Goal: Task Accomplishment & Management: Manage account settings

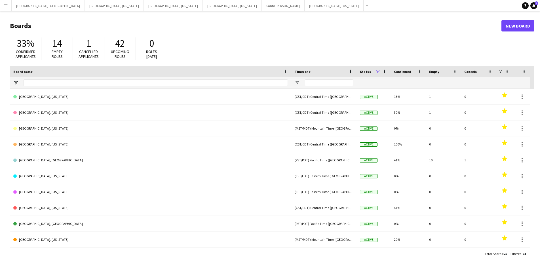
click at [2, 5] on button "Menu" at bounding box center [5, 5] width 11 height 11
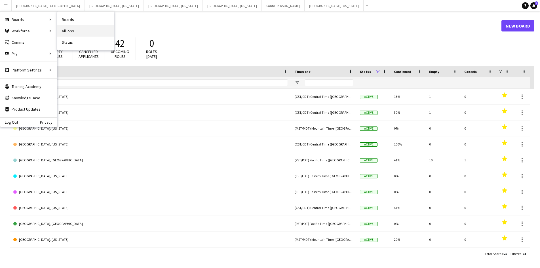
click at [87, 30] on link "All jobs" at bounding box center [85, 30] width 57 height 11
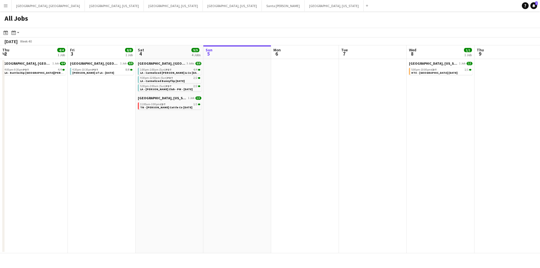
scroll to position [0, 155]
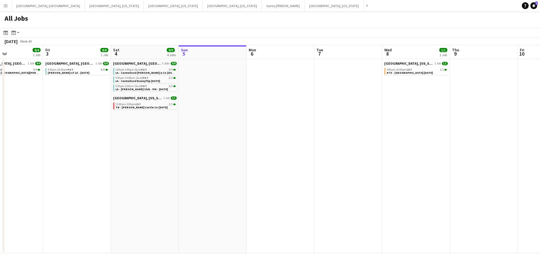
drag, startPoint x: 187, startPoint y: 129, endPoint x: 256, endPoint y: 126, distance: 68.4
click at [256, 126] on app-calendar-viewport "Tue 30 Wed 1 Thu 2 4/4 1 Job Fri 3 8/8 1 Job Sat 4 9/9 4 Jobs Sun 5 Mon 6 Tue 7…" at bounding box center [270, 149] width 540 height 208
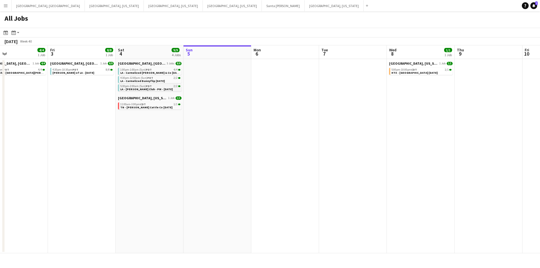
click at [158, 88] on span "LA - [PERSON_NAME] Club - PM - [DATE]" at bounding box center [146, 89] width 52 height 4
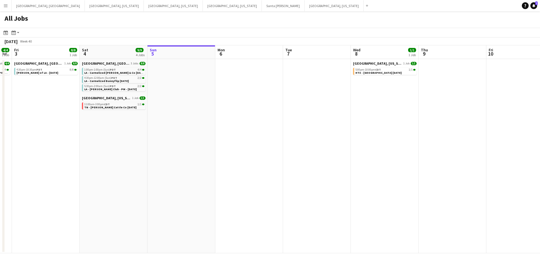
drag, startPoint x: 398, startPoint y: 137, endPoint x: 378, endPoint y: 137, distance: 19.6
click at [378, 137] on app-calendar-viewport "Tue 30 Wed 1 Thu 2 4/4 1 Job Fri 3 8/8 1 Job Sat 4 9/9 4 Jobs Sun 5 Mon 6 Tue 7…" at bounding box center [270, 149] width 540 height 208
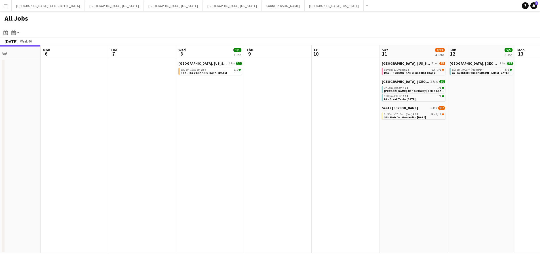
scroll to position [0, 197]
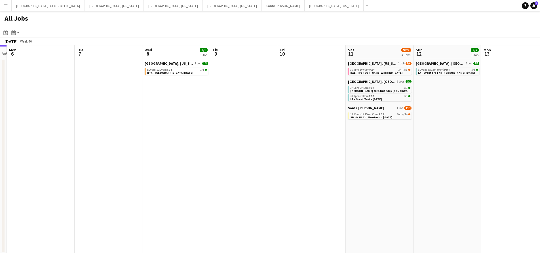
drag, startPoint x: 393, startPoint y: 127, endPoint x: 212, endPoint y: 129, distance: 181.3
click at [212, 129] on app-calendar-viewport "Fri 3 8/8 1 Job Sat 4 9/9 4 Jobs Sun 5 Mon 6 Tue 7 Wed 8 1/1 1 Job Thu 9 Fri 10…" at bounding box center [270, 149] width 540 height 208
click at [214, 129] on app-calendar-viewport "Fri 3 8/8 1 Job Sat 4 9/9 4 Jobs Sun 5 Mon 6 Tue 7 Wed 8 1/1 1 Job Thu 9 Fri 10…" at bounding box center [270, 149] width 540 height 208
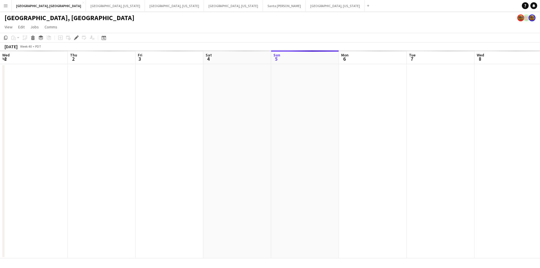
scroll to position [0, 195]
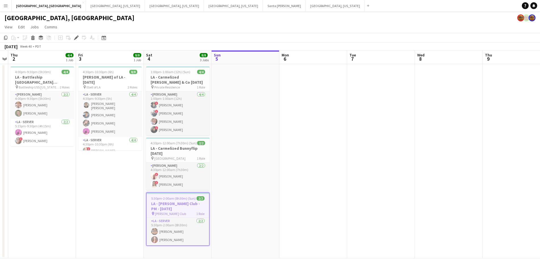
click at [172, 197] on span "5:30pm-2:00am (8h30m) (Sun)" at bounding box center [173, 198] width 45 height 4
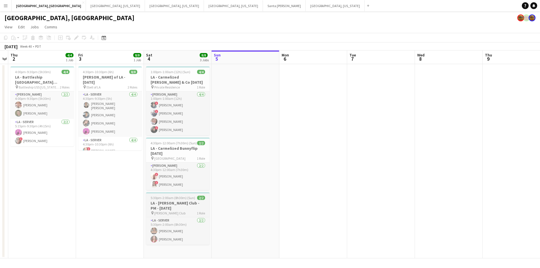
click at [172, 197] on span "5:30pm-2:00am (8h30m) (Sun)" at bounding box center [173, 198] width 45 height 4
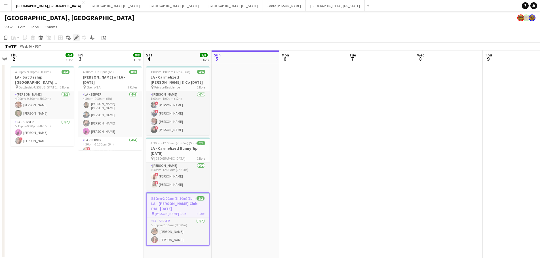
click at [75, 37] on icon "Edit" at bounding box center [76, 37] width 5 height 5
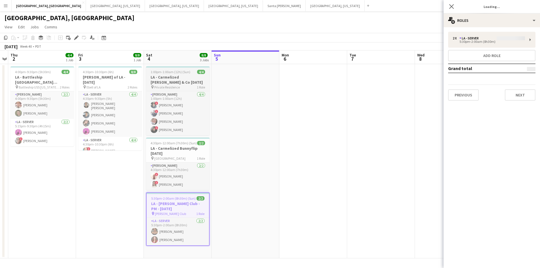
type input "**********"
click at [507, 94] on button "Next" at bounding box center [520, 94] width 31 height 11
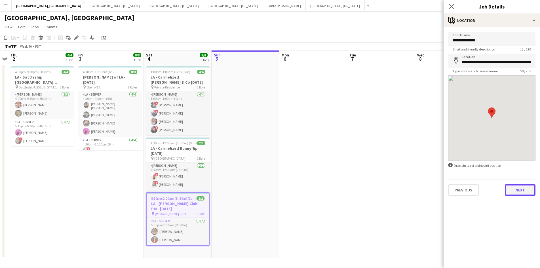
click at [528, 190] on button "Next" at bounding box center [520, 189] width 31 height 11
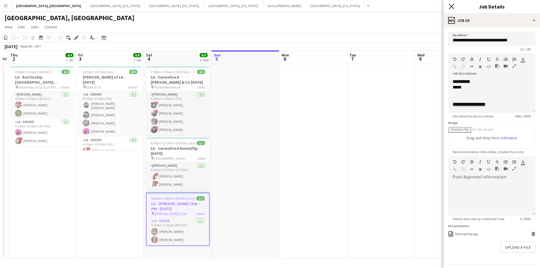
drag, startPoint x: 444, startPoint y: 5, endPoint x: 454, endPoint y: 5, distance: 9.6
click at [445, 5] on div "Close pop-in" at bounding box center [452, 6] width 16 height 13
click at [457, 5] on div "Close pop-in" at bounding box center [452, 6] width 16 height 13
click at [452, 7] on icon at bounding box center [451, 6] width 5 height 5
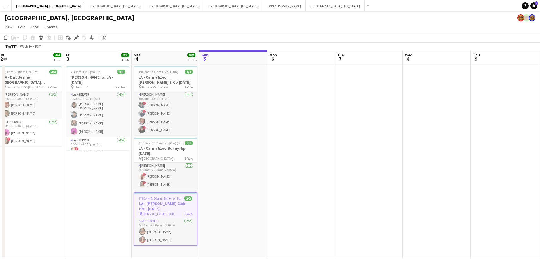
drag, startPoint x: 417, startPoint y: 143, endPoint x: 256, endPoint y: 155, distance: 161.9
click at [256, 155] on app-calendar-viewport "Mon 29 Tue 30 Wed 1 Thu 2 4/4 1 Job Fri 3 8/8 1 Job Sat 4 8/8 3 Jobs Sun 5 Mon …" at bounding box center [270, 154] width 540 height 208
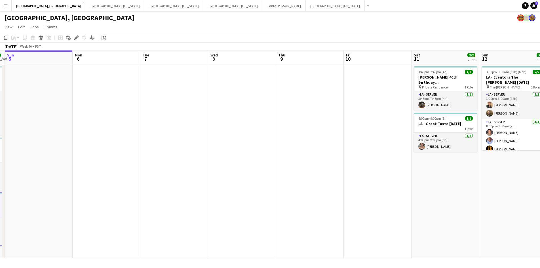
drag, startPoint x: 352, startPoint y: 148, endPoint x: 302, endPoint y: 149, distance: 49.9
click at [302, 149] on app-calendar-viewport "Thu 2 4/4 1 Job Fri 3 8/8 1 Job Sat 4 8/8 3 Jobs Sun 5 Mon 6 Tue 7 Wed 8 Thu 9 …" at bounding box center [270, 154] width 540 height 208
